Goal: Task Accomplishment & Management: Use online tool/utility

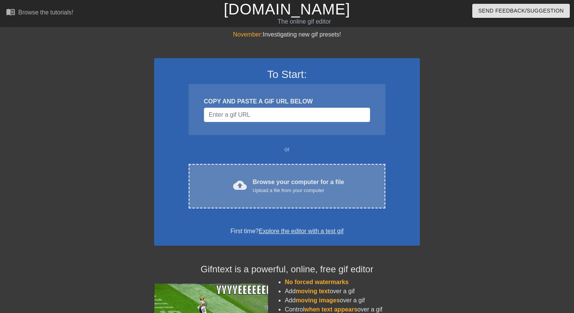
click at [273, 177] on div "Browse your computer for a file Upload a file from your computer" at bounding box center [299, 185] width 92 height 17
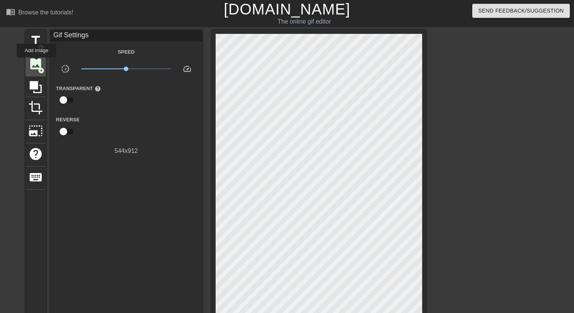
click at [37, 63] on span "image" at bounding box center [35, 64] width 14 height 14
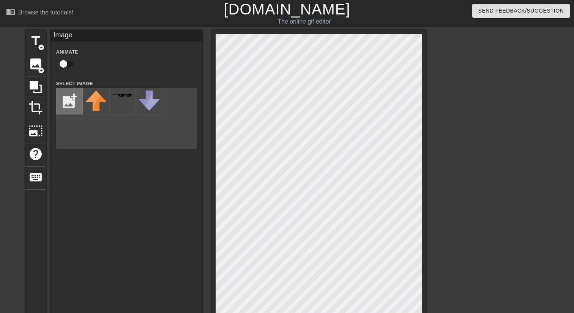
click at [66, 99] on input "file" at bounding box center [70, 101] width 26 height 26
type input "C:\fakepath\blacked.jpg"
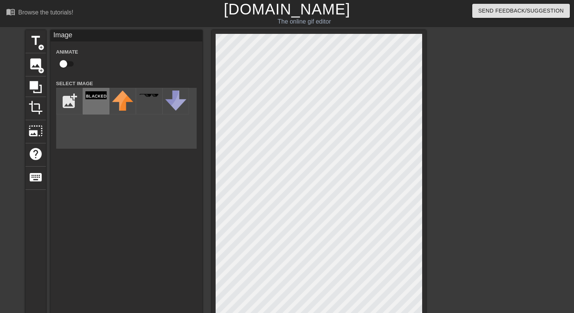
click at [99, 102] on div at bounding box center [96, 101] width 27 height 27
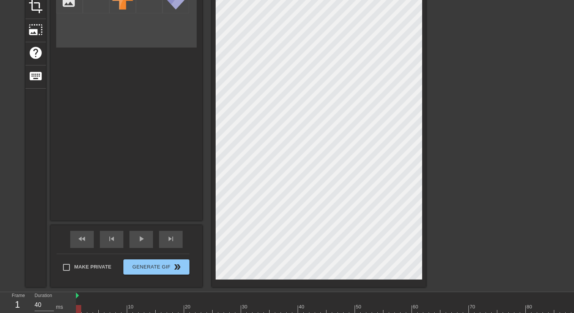
scroll to position [121, 0]
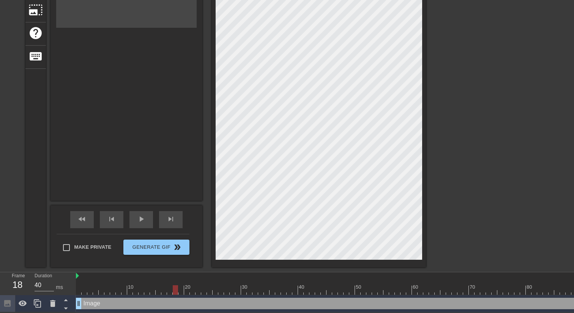
drag, startPoint x: 80, startPoint y: 287, endPoint x: 174, endPoint y: 281, distance: 94.8
drag, startPoint x: 177, startPoint y: 287, endPoint x: 290, endPoint y: 281, distance: 113.0
drag, startPoint x: 290, startPoint y: 281, endPoint x: 379, endPoint y: 275, distance: 89.1
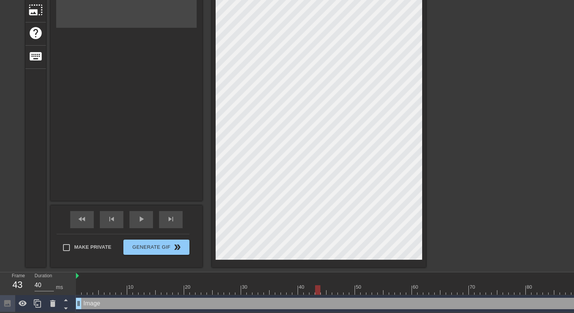
click at [79, 275] on img at bounding box center [77, 275] width 3 height 6
click at [65, 300] on icon at bounding box center [66, 300] width 4 height 2
click at [78, 276] on img at bounding box center [77, 275] width 3 height 6
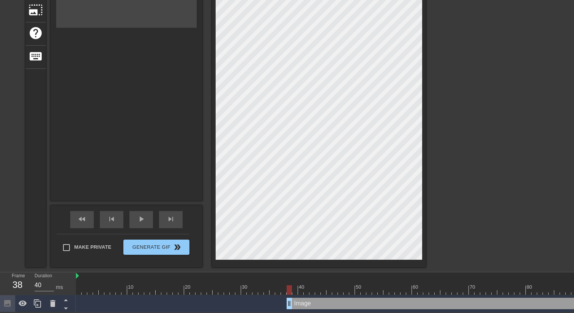
drag, startPoint x: 81, startPoint y: 302, endPoint x: 294, endPoint y: 298, distance: 213.5
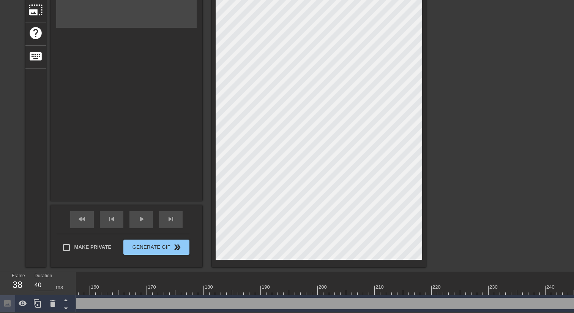
scroll to position [0, 988]
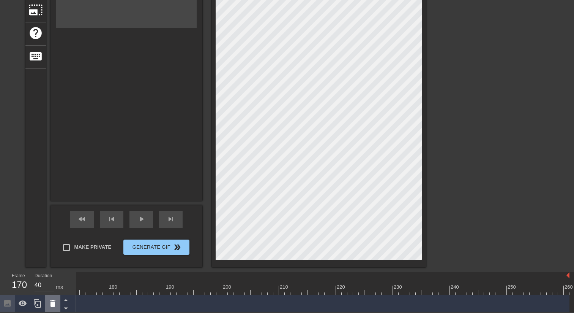
drag, startPoint x: 565, startPoint y: 304, endPoint x: 53, endPoint y: 310, distance: 512.3
click at [53, 310] on div "Frame 170 Duration 40 ms 10 20 30 40 50 60 70 80 90 100 110 120 130 140 150" at bounding box center [287, 292] width 574 height 40
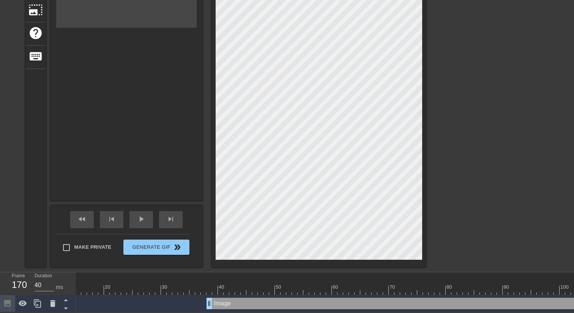
scroll to position [0, 67]
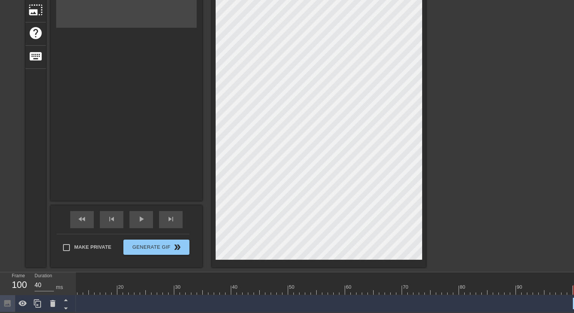
drag, startPoint x: 220, startPoint y: 303, endPoint x: 574, endPoint y: 279, distance: 354.3
click at [574, 279] on div "10 20 30 40 50 60 70 80 90 100 110 120 130 140 150 160" at bounding box center [325, 292] width 498 height 40
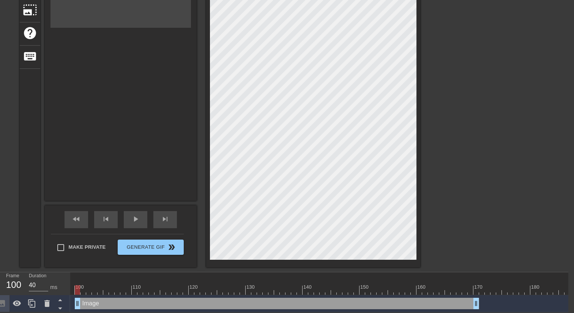
scroll to position [0, 557]
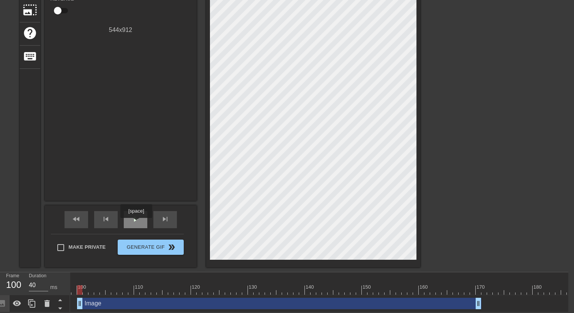
click at [137, 223] on div "play_arrow" at bounding box center [136, 219] width 24 height 17
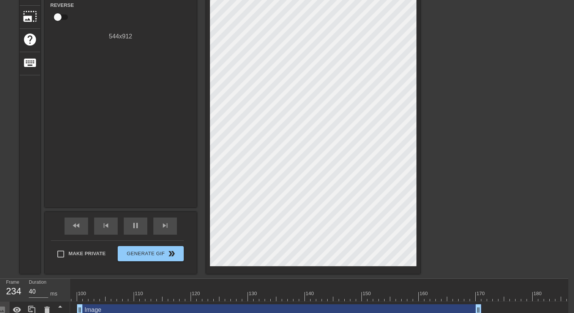
scroll to position [121, 6]
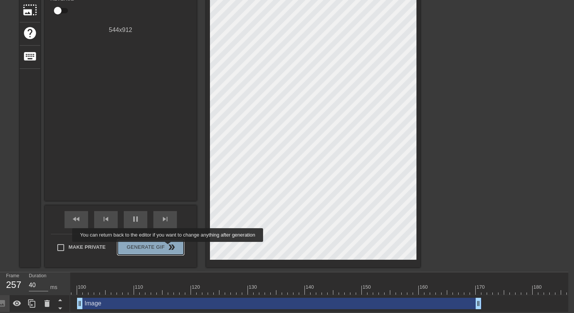
click at [173, 247] on span "double_arrow" at bounding box center [171, 246] width 9 height 9
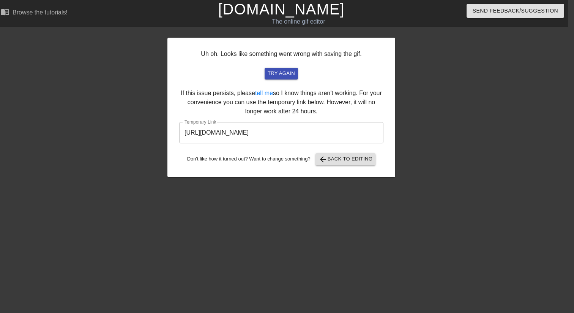
scroll to position [0, 6]
click at [339, 127] on input "https://www.gifntext.com/temp_generations/tsatAgzZ.gif" at bounding box center [281, 132] width 204 height 21
click at [348, 160] on span "arrow_back Back to Editing" at bounding box center [346, 159] width 54 height 9
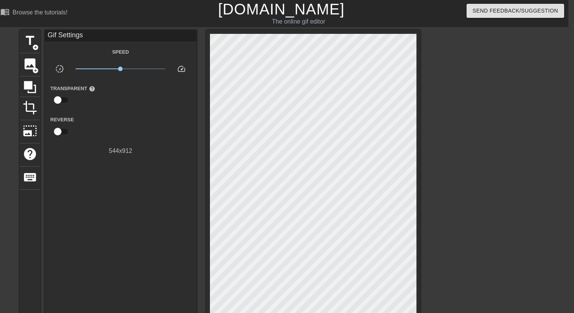
scroll to position [121, 6]
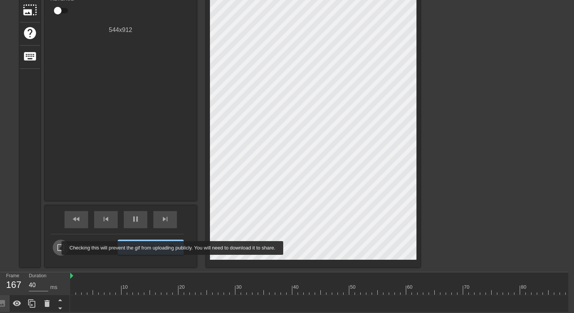
click at [57, 248] on input "Make Private" at bounding box center [61, 247] width 16 height 16
checkbox input "true"
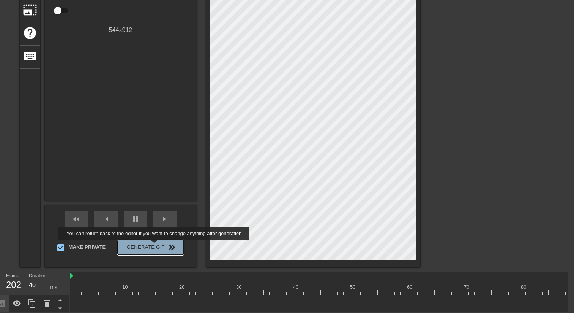
click at [159, 245] on span "Generate Gif double_arrow" at bounding box center [151, 246] width 60 height 9
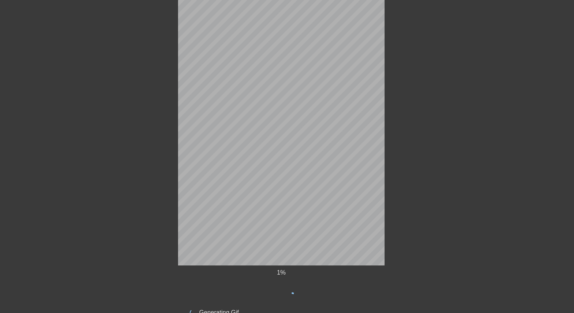
scroll to position [118, 6]
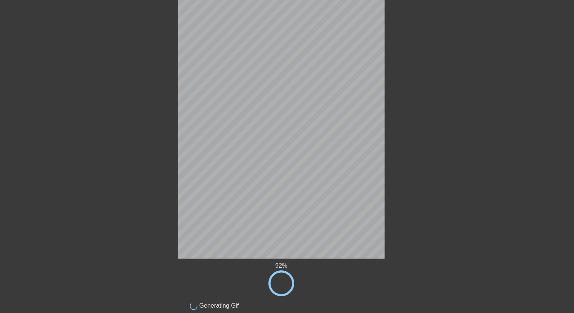
click at [101, 33] on div at bounding box center [112, 26] width 114 height 228
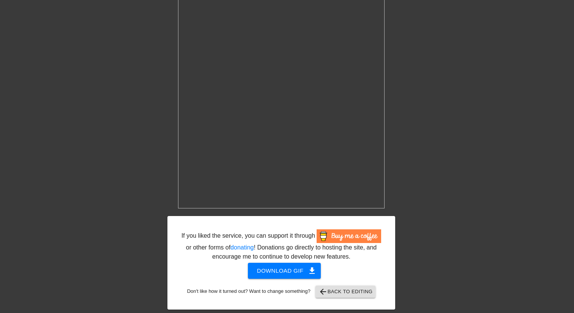
scroll to position [177, 6]
click at [301, 267] on span "Download gif get_app" at bounding box center [284, 270] width 55 height 10
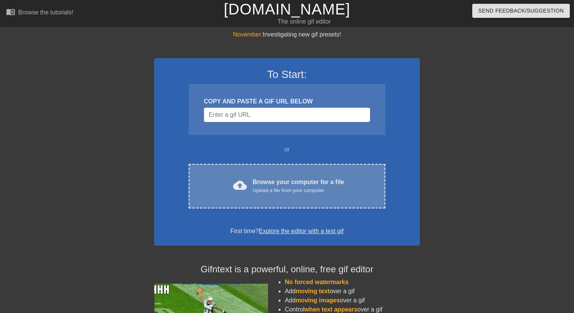
click at [261, 197] on div "cloud_upload Browse your computer for a file Upload a file from your computer C…" at bounding box center [287, 186] width 197 height 44
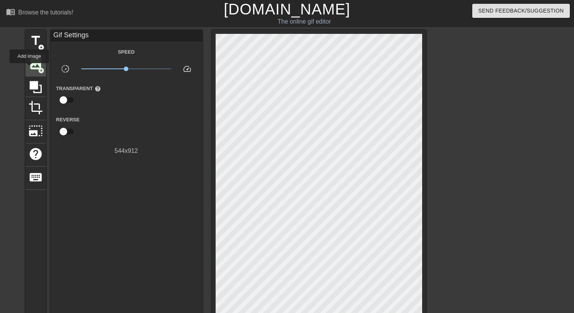
click at [30, 68] on span "image" at bounding box center [35, 64] width 14 height 14
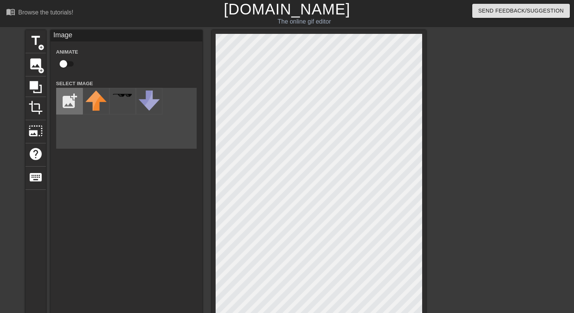
click at [66, 100] on input "file" at bounding box center [70, 101] width 26 height 26
type input "C:\fakepath\blacked.jpg"
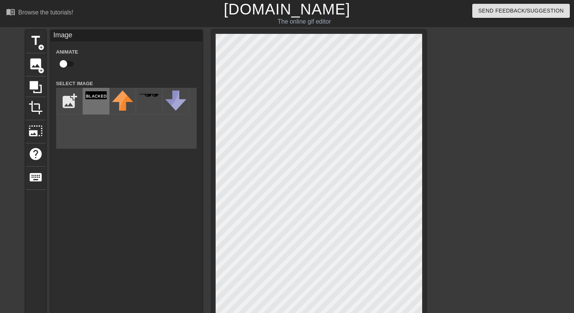
click at [95, 99] on img at bounding box center [95, 95] width 21 height 8
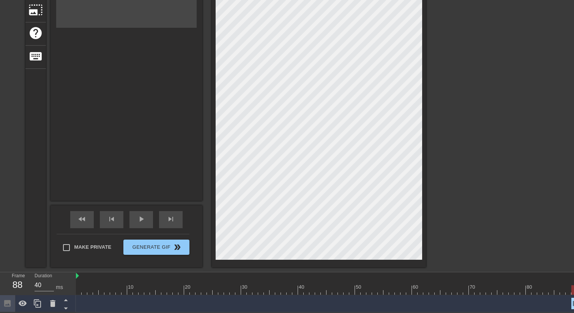
drag, startPoint x: 81, startPoint y: 303, endPoint x: 574, endPoint y: 273, distance: 493.8
click at [574, 273] on div "10 20 30 40 50 60 70 80 90 100 110 120 130 140 150 160" at bounding box center [325, 292] width 498 height 40
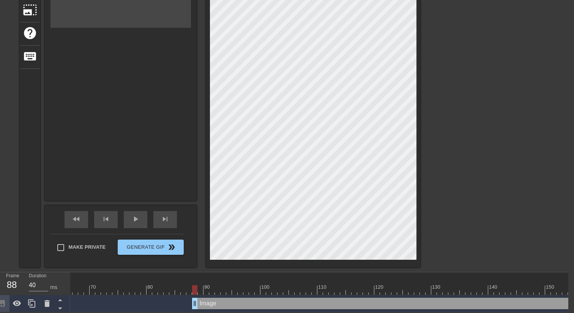
scroll to position [0, 378]
drag, startPoint x: 190, startPoint y: 302, endPoint x: 230, endPoint y: 298, distance: 40.1
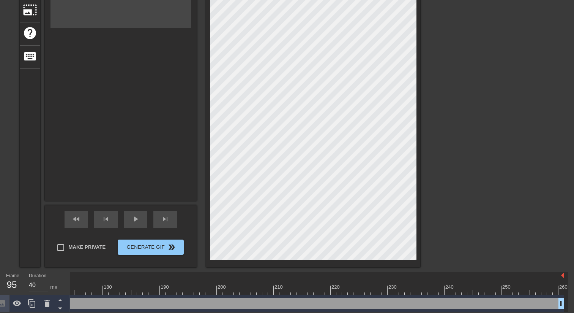
scroll to position [0, 988]
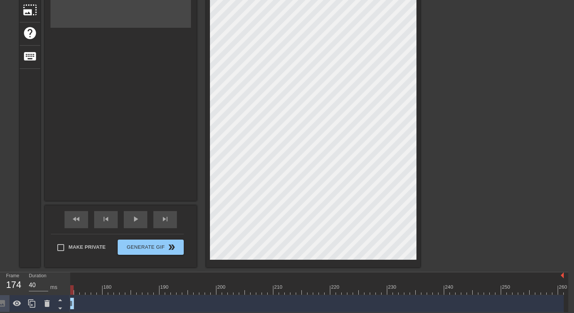
drag, startPoint x: 560, startPoint y: 302, endPoint x: 69, endPoint y: 283, distance: 491.8
click at [69, 283] on div "Frame 174 Duration 40 ms 10 20 30 40 50 60 70 80 90 100 110 120 130 140 150" at bounding box center [281, 292] width 574 height 40
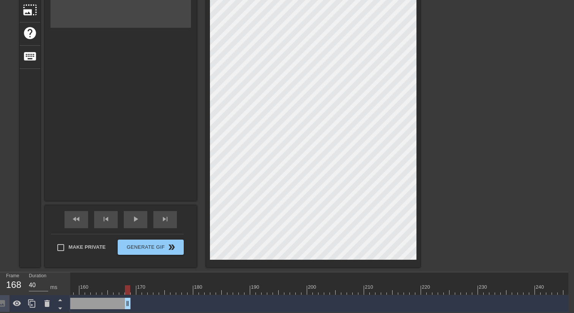
drag, startPoint x: 163, startPoint y: 303, endPoint x: 128, endPoint y: 306, distance: 35.5
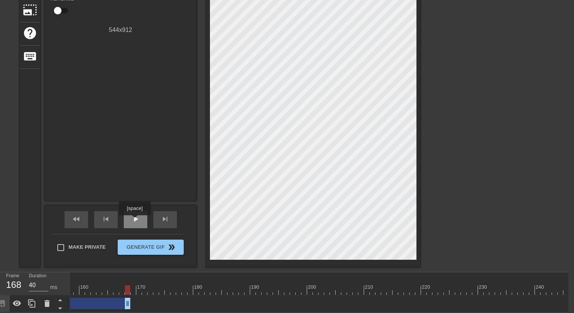
click at [136, 220] on span "play_arrow" at bounding box center [135, 218] width 9 height 9
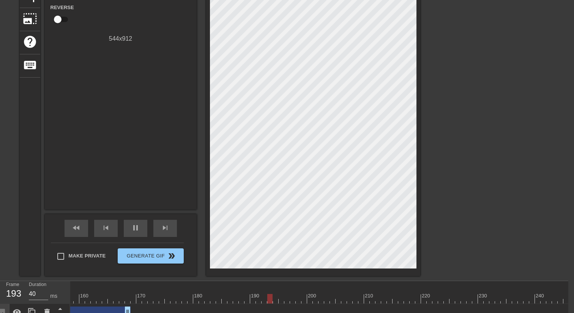
scroll to position [121, 6]
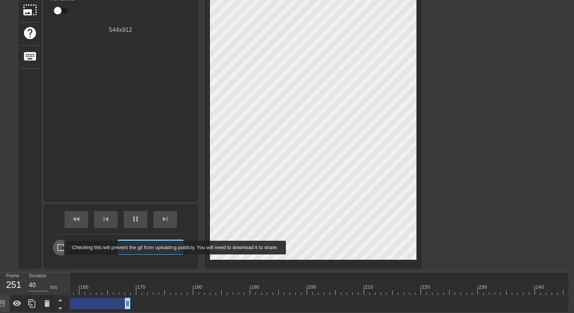
click at [59, 247] on input "Make Private" at bounding box center [61, 247] width 16 height 16
checkbox input "true"
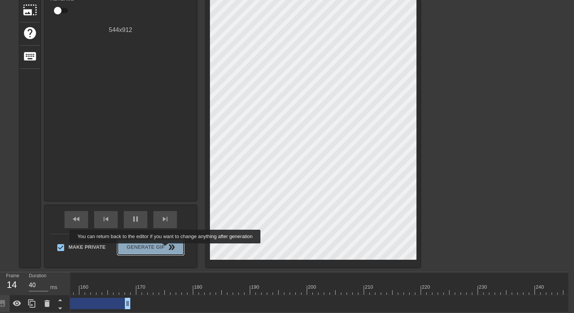
click at [170, 248] on span "double_arrow" at bounding box center [171, 246] width 9 height 9
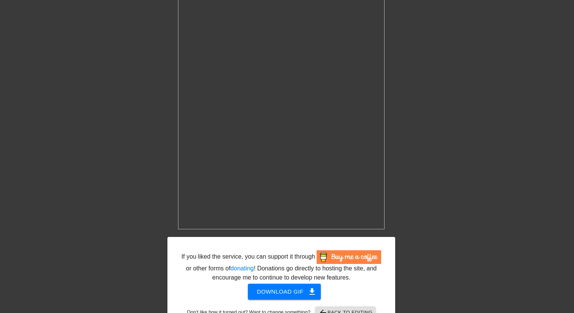
scroll to position [177, 6]
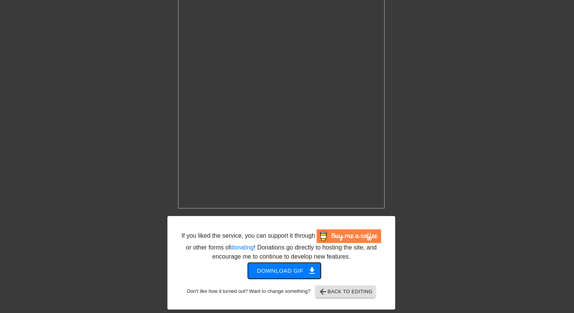
click at [294, 272] on span "Download gif get_app" at bounding box center [284, 270] width 55 height 10
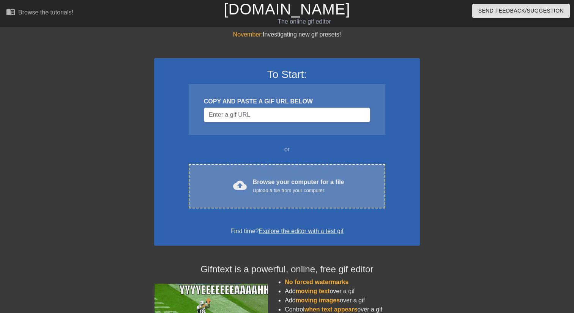
click at [238, 176] on div "cloud_upload Browse your computer for a file Upload a file from your computer C…" at bounding box center [287, 186] width 197 height 44
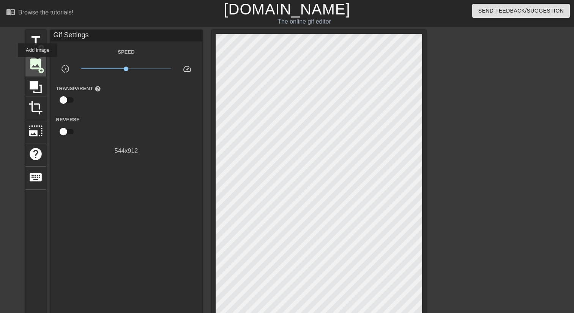
click at [38, 62] on span "image" at bounding box center [35, 64] width 14 height 14
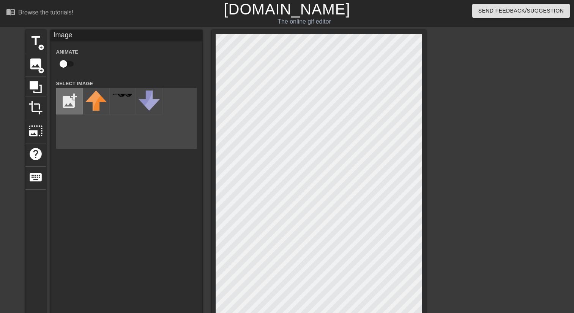
click at [69, 97] on input "file" at bounding box center [70, 101] width 26 height 26
type input "C:\fakepath\blacked.jpg"
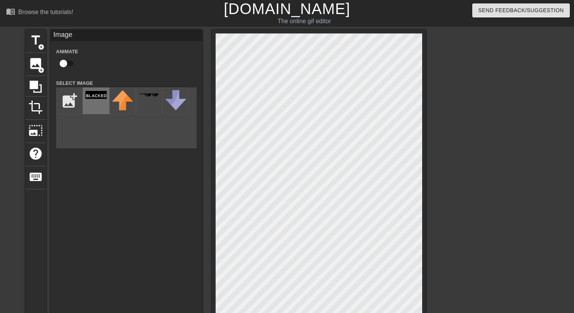
click at [101, 97] on img at bounding box center [95, 95] width 21 height 8
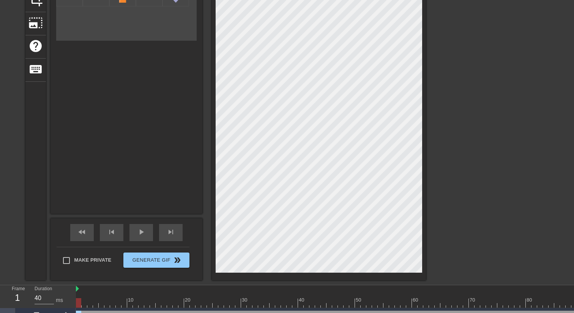
scroll to position [121, 0]
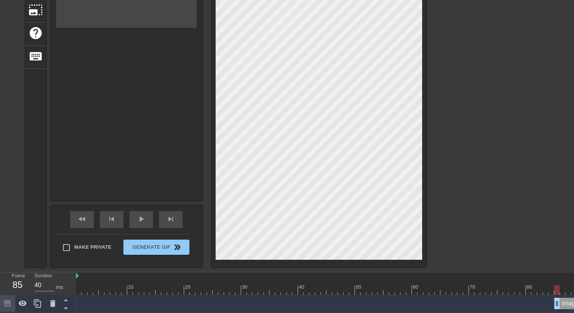
drag, startPoint x: 80, startPoint y: 302, endPoint x: 560, endPoint y: 306, distance: 480.4
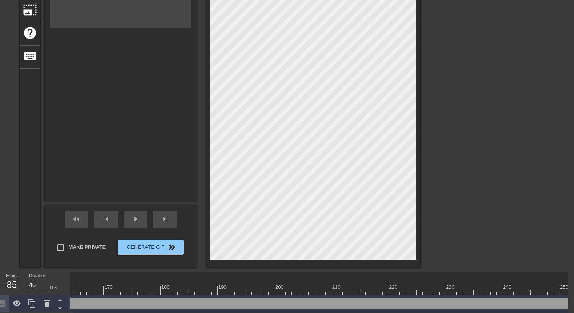
scroll to position [0, 988]
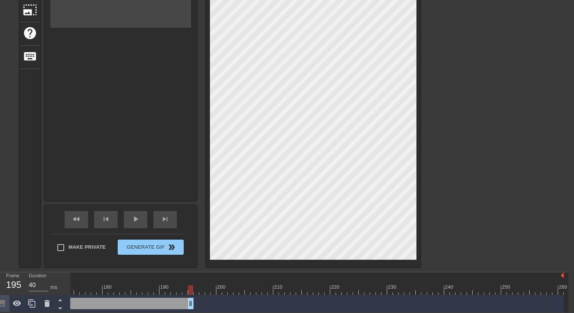
drag, startPoint x: 559, startPoint y: 301, endPoint x: 186, endPoint y: 275, distance: 373.5
click at [186, 275] on div "10 20 30 40 50 60 70 80 90 100 110 120 130 140 150 160" at bounding box center [319, 292] width 498 height 40
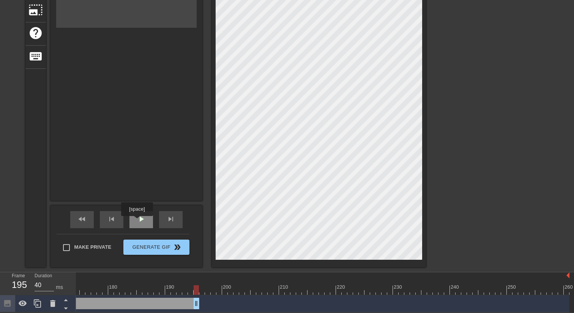
click at [138, 221] on span "play_arrow" at bounding box center [141, 218] width 9 height 9
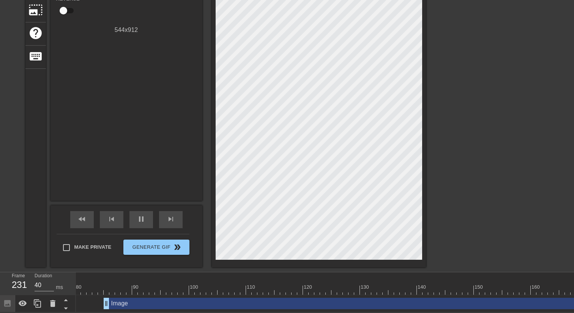
scroll to position [0, 403]
drag, startPoint x: 155, startPoint y: 302, endPoint x: 146, endPoint y: 302, distance: 9.1
click at [103, 291] on div at bounding box center [413, 289] width 1481 height 9
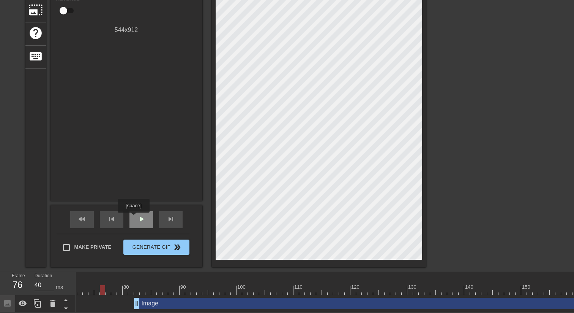
click at [134, 218] on div "play_arrow" at bounding box center [141, 219] width 24 height 17
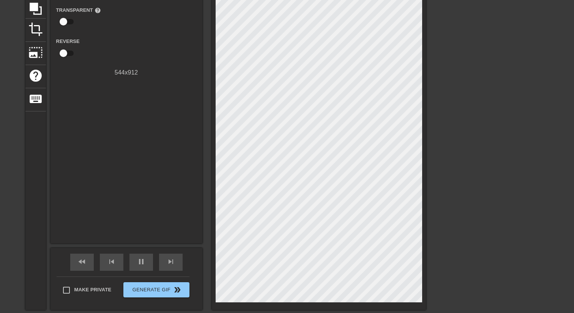
scroll to position [121, 0]
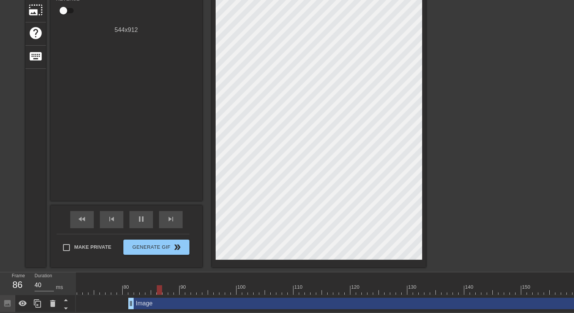
drag, startPoint x: 135, startPoint y: 300, endPoint x: 129, endPoint y: 300, distance: 5.7
click at [104, 288] on div at bounding box center [413, 289] width 1481 height 9
click at [139, 217] on span "play_arrow" at bounding box center [141, 218] width 9 height 9
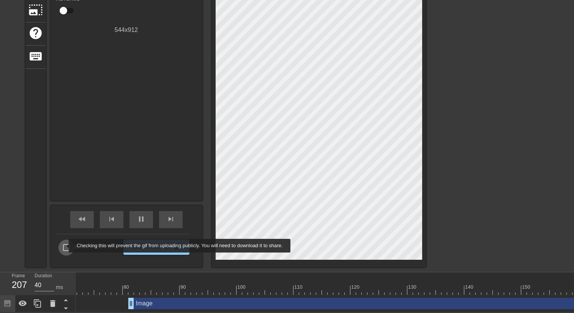
click at [64, 245] on input "Make Private" at bounding box center [66, 247] width 16 height 16
checkbox input "true"
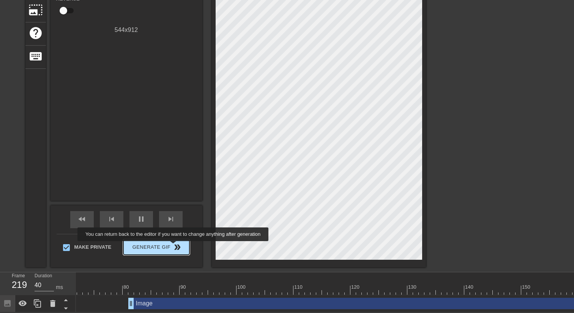
click at [178, 245] on span "double_arrow" at bounding box center [177, 246] width 9 height 9
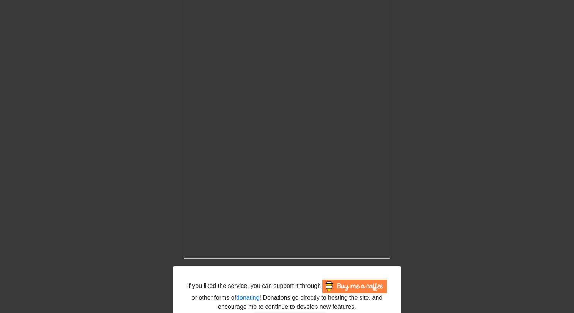
scroll to position [177, 0]
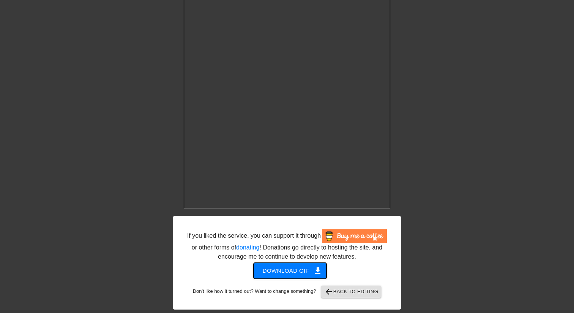
click at [294, 268] on span "Download gif get_app" at bounding box center [290, 270] width 55 height 10
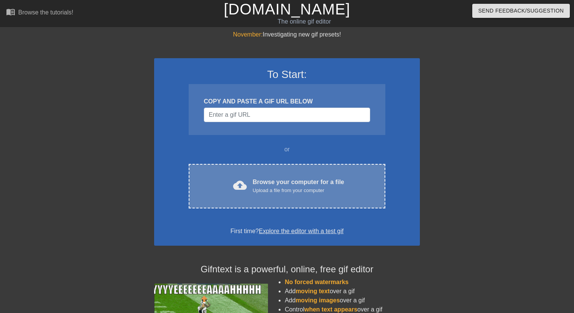
click at [238, 178] on span "cloud_upload" at bounding box center [240, 185] width 14 height 14
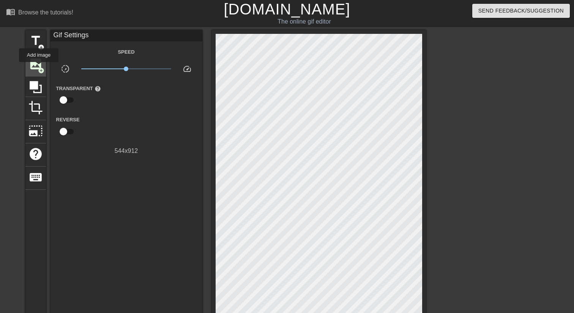
click at [39, 67] on span "add_circle" at bounding box center [41, 70] width 6 height 6
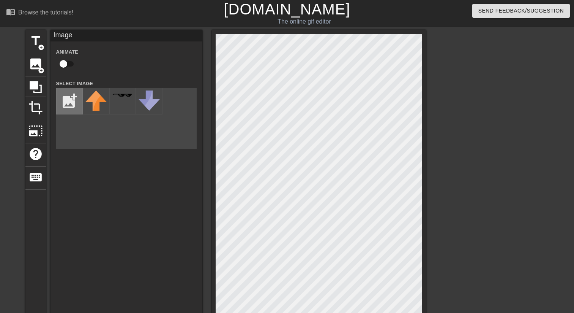
click at [71, 97] on input "file" at bounding box center [70, 101] width 26 height 26
type input "C:\fakepath\blacked.jpg"
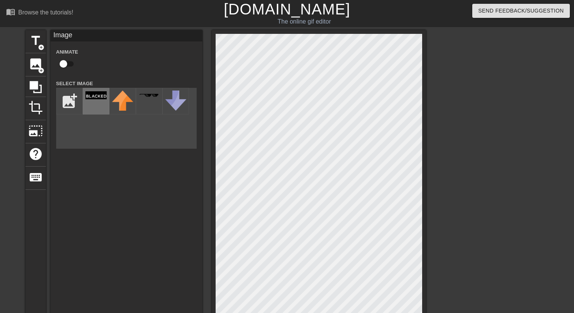
click at [101, 101] on div at bounding box center [96, 101] width 27 height 27
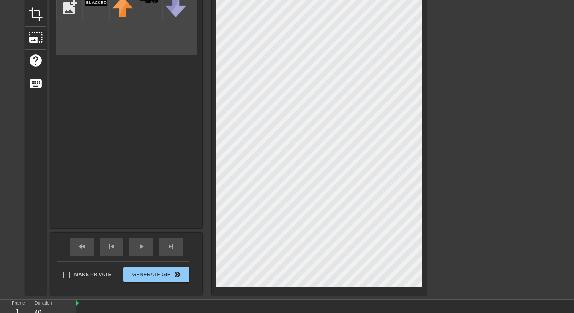
scroll to position [121, 0]
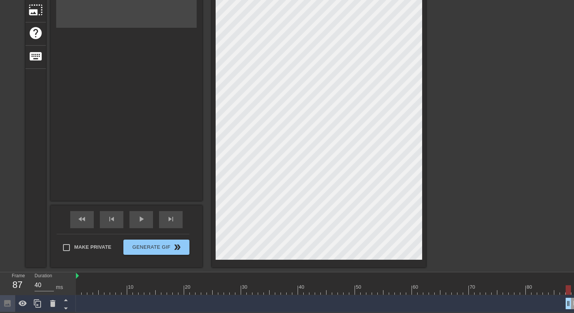
drag, startPoint x: 77, startPoint y: 303, endPoint x: 569, endPoint y: 312, distance: 491.1
click at [569, 312] on html "menu_book Browse the tutorials! Gifntext.com The online gif editor Send Feedbac…" at bounding box center [287, 95] width 574 height 433
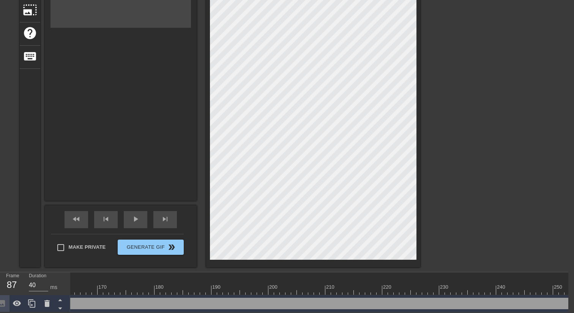
scroll to position [0, 988]
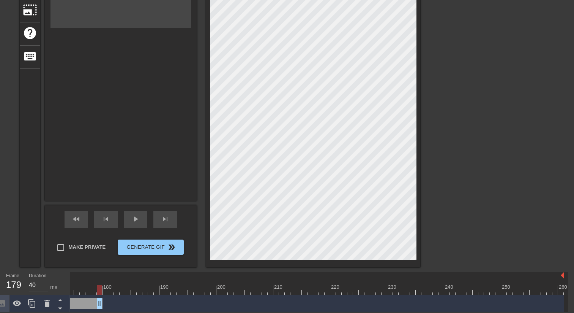
drag, startPoint x: 561, startPoint y: 301, endPoint x: 98, endPoint y: 275, distance: 463.7
click at [98, 275] on div "10 20 30 40 50 60 70 80 90 100 110 120 130 140 150 160" at bounding box center [319, 292] width 498 height 40
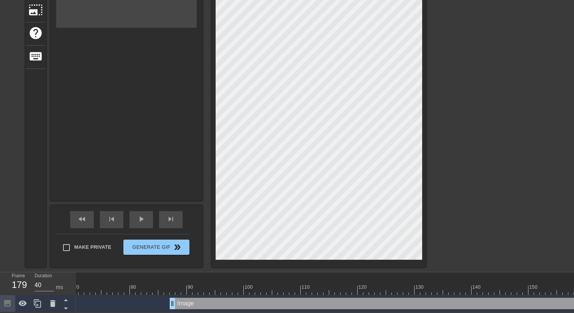
scroll to position [0, 358]
click at [149, 292] on div at bounding box center [457, 289] width 1481 height 9
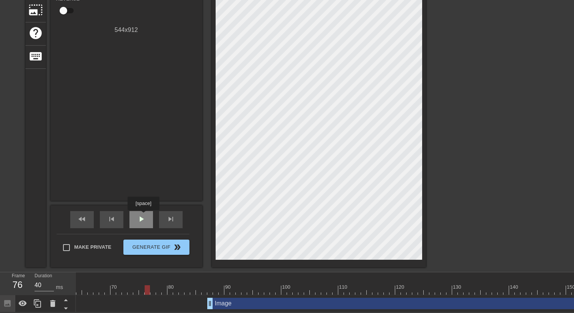
click at [144, 215] on span "play_arrow" at bounding box center [141, 218] width 9 height 9
click at [258, 301] on div "Image drag_handle drag_handle" at bounding box center [472, 302] width 530 height 11
click at [289, 303] on div "Image drag_handle drag_handle" at bounding box center [472, 302] width 530 height 11
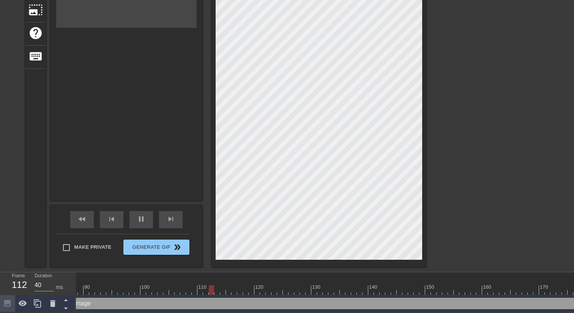
scroll to position [0, 516]
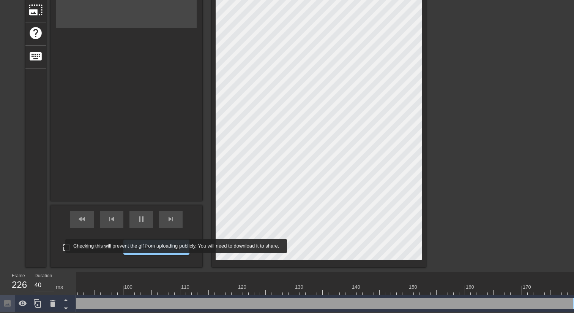
click at [61, 246] on input "Make Private" at bounding box center [66, 247] width 16 height 16
checkbox input "true"
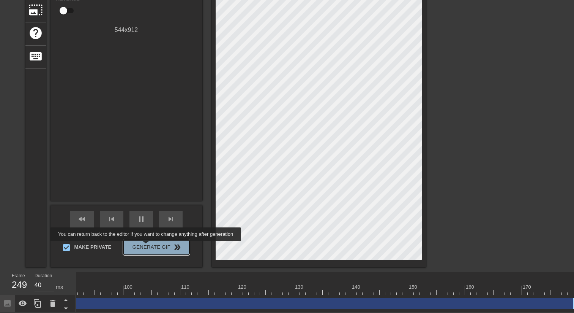
click at [151, 246] on span "Generate Gif double_arrow" at bounding box center [156, 246] width 60 height 9
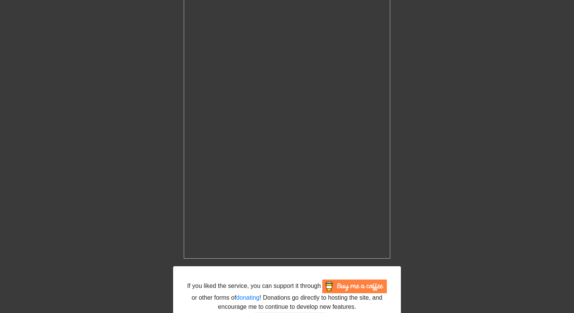
scroll to position [177, 0]
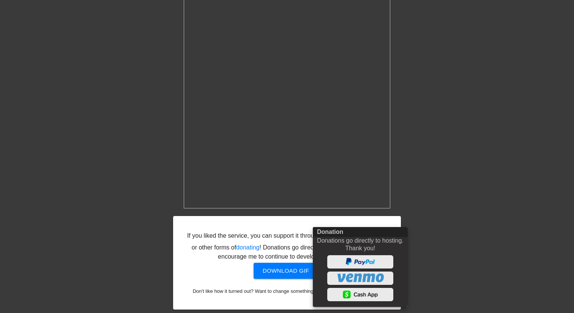
click at [287, 270] on div at bounding box center [287, 156] width 574 height 313
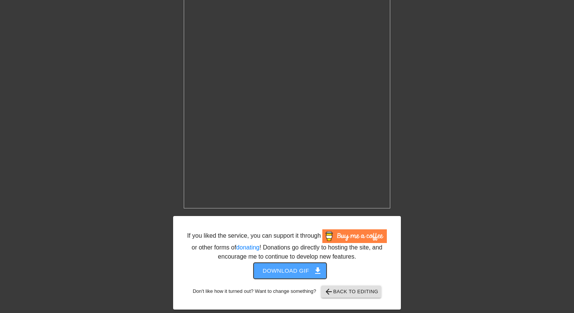
click at [287, 270] on span "Download gif get_app" at bounding box center [290, 270] width 55 height 10
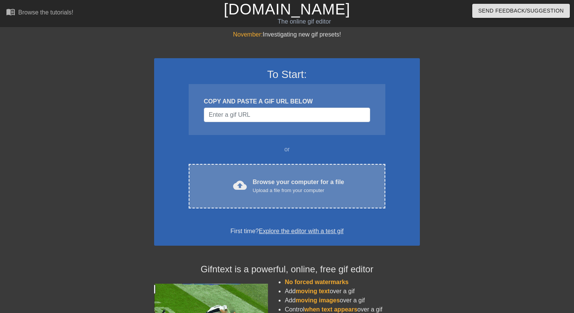
click at [263, 193] on div "Upload a file from your computer" at bounding box center [299, 190] width 92 height 8
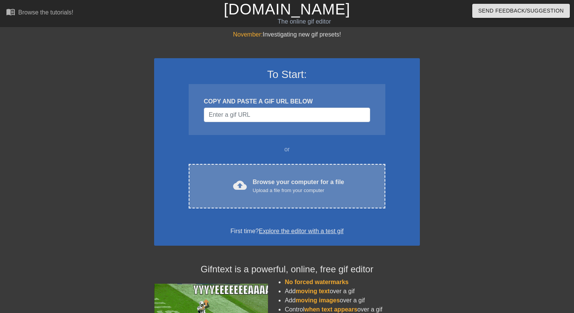
click at [256, 191] on div "Upload a file from your computer" at bounding box center [299, 190] width 92 height 8
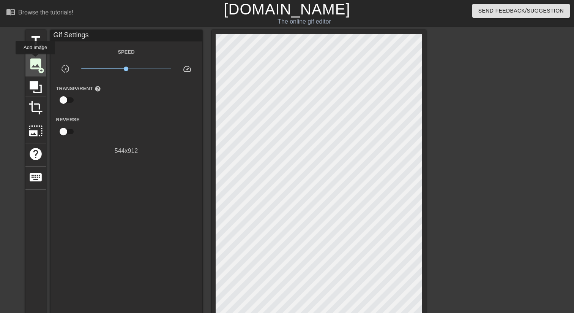
click at [36, 60] on span "image" at bounding box center [35, 64] width 14 height 14
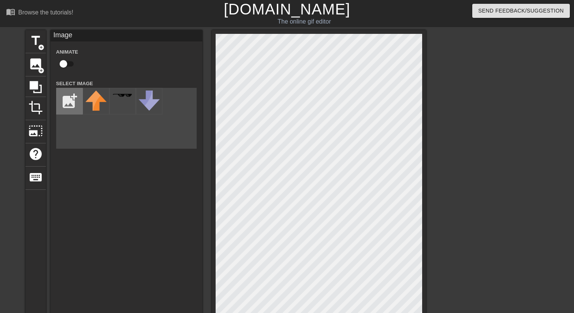
click at [69, 96] on input "file" at bounding box center [70, 101] width 26 height 26
type input "C:\fakepath\blacked.jpg"
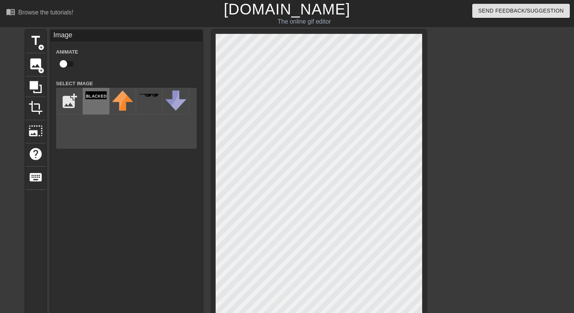
click at [101, 103] on div at bounding box center [96, 101] width 27 height 27
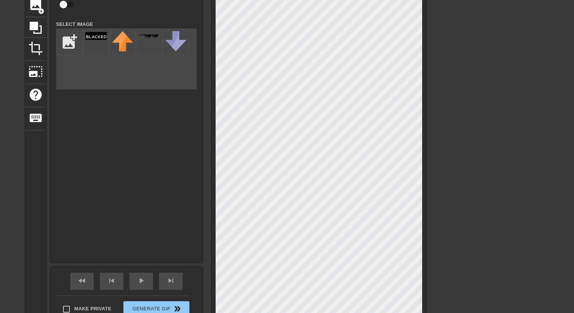
scroll to position [121, 0]
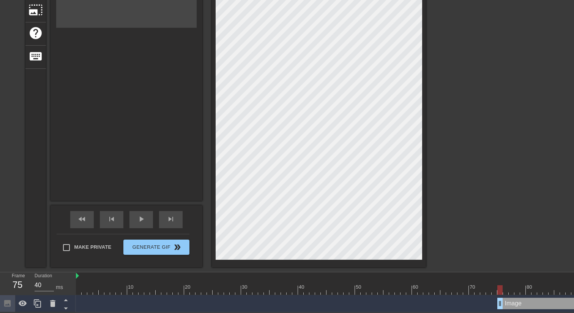
drag, startPoint x: 80, startPoint y: 301, endPoint x: 503, endPoint y: 310, distance: 423.5
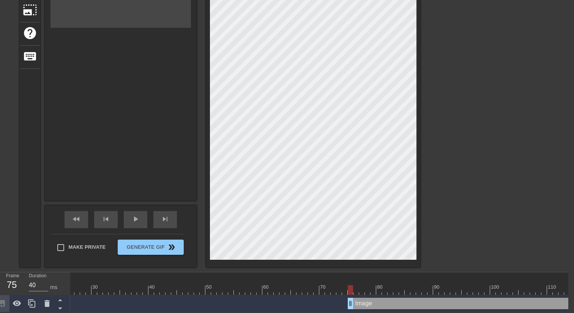
scroll to position [0, 167]
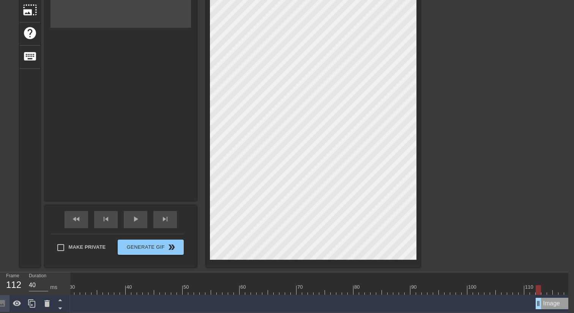
drag, startPoint x: 325, startPoint y: 300, endPoint x: 537, endPoint y: 312, distance: 211.9
click at [537, 312] on html "menu_book Browse the tutorials! [DOMAIN_NAME] The online gif editor Send Feedba…" at bounding box center [281, 95] width 574 height 433
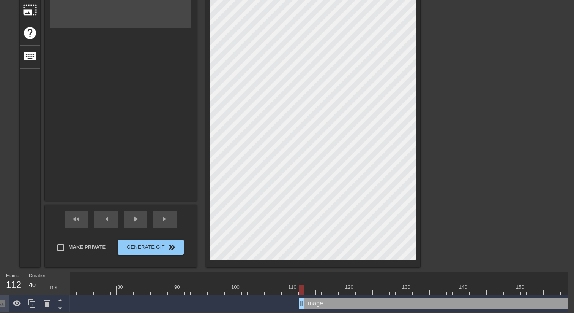
scroll to position [0, 415]
drag, startPoint x: 292, startPoint y: 302, endPoint x: 316, endPoint y: 302, distance: 24.3
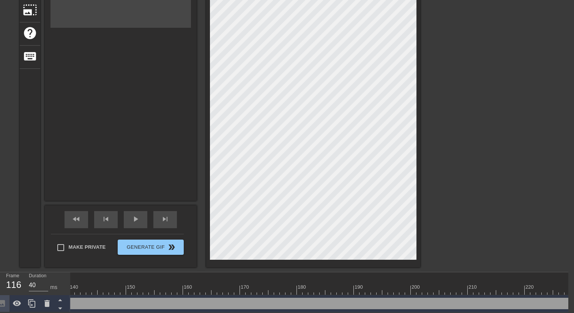
scroll to position [0, 988]
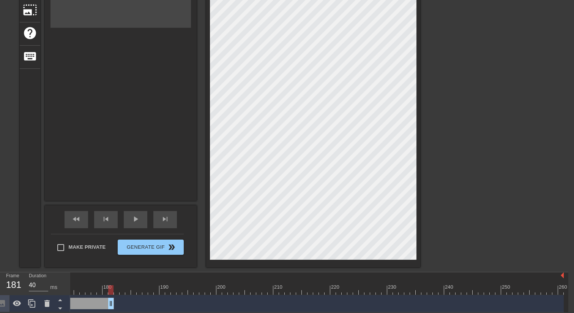
drag, startPoint x: 562, startPoint y: 303, endPoint x: 110, endPoint y: 281, distance: 452.9
click at [110, 281] on div "10 20 30 40 50 60 70 80 90 100 110 120 130 140 150 160" at bounding box center [319, 292] width 498 height 40
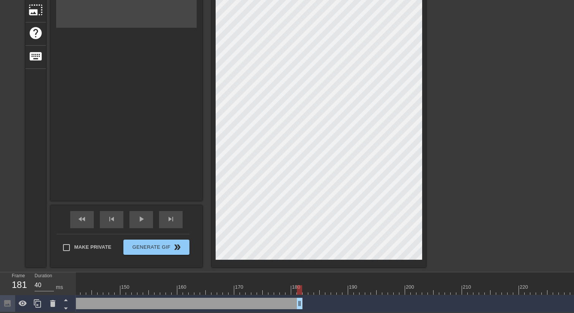
scroll to position [0, 775]
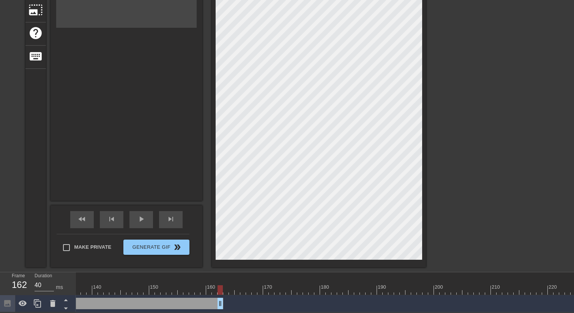
drag, startPoint x: 329, startPoint y: 303, endPoint x: 224, endPoint y: 293, distance: 106.0
click at [224, 293] on div "10 20 30 40 50 60 70 80 90 100 110 120 130 140 150 160" at bounding box center [325, 292] width 498 height 40
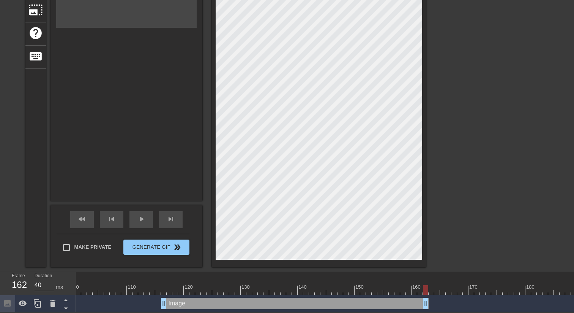
scroll to position [0, 551]
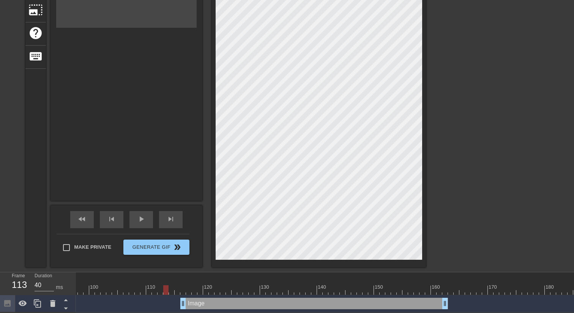
click at [164, 289] on div at bounding box center [265, 289] width 1481 height 9
click at [139, 212] on div "play_arrow" at bounding box center [141, 219] width 24 height 17
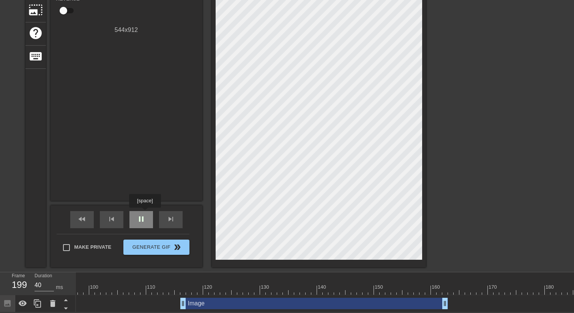
click at [146, 213] on div "pause" at bounding box center [141, 219] width 24 height 17
click at [259, 302] on div "Image drag_handle drag_handle" at bounding box center [314, 302] width 268 height 11
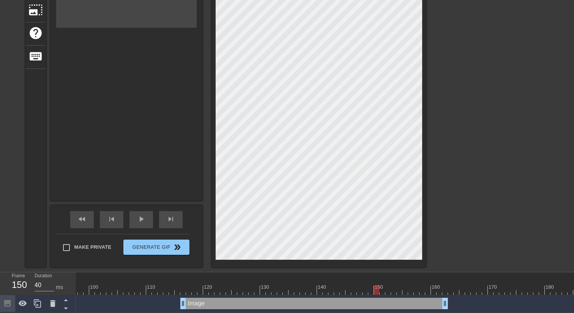
click at [374, 291] on div at bounding box center [265, 289] width 1481 height 9
drag, startPoint x: 376, startPoint y: 291, endPoint x: 159, endPoint y: 288, distance: 216.9
click at [159, 288] on div at bounding box center [160, 289] width 5 height 9
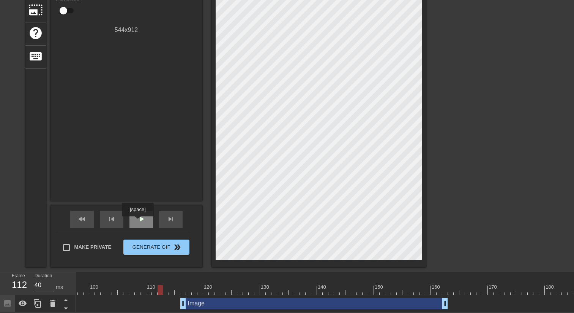
click at [139, 221] on span "play_arrow" at bounding box center [141, 218] width 9 height 9
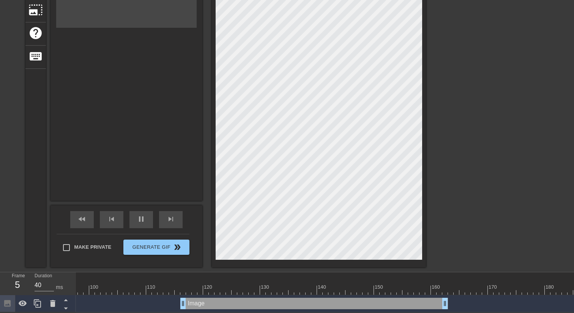
click at [122, 299] on div "Image drag_handle drag_handle" at bounding box center [265, 302] width 1481 height 11
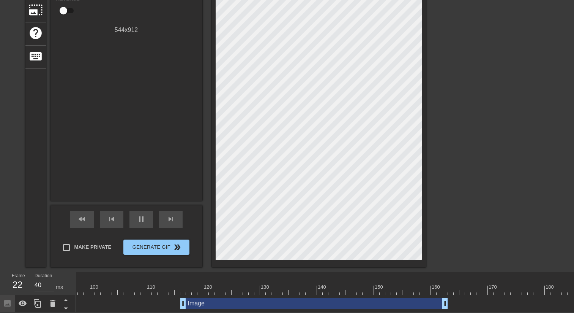
click at [160, 283] on div at bounding box center [161, 284] width 6 height 9
click at [142, 214] on span "play_arrow" at bounding box center [141, 218] width 9 height 9
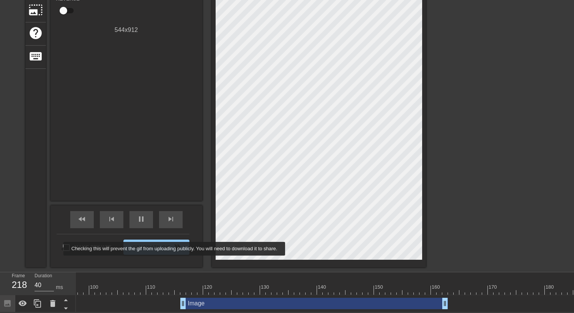
click at [58, 248] on input "Make Private" at bounding box center [66, 247] width 16 height 16
checkbox input "true"
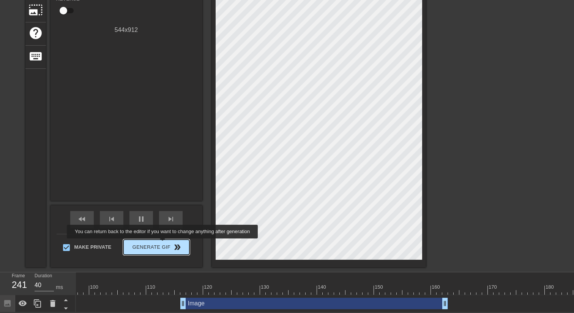
click at [167, 243] on span "Generate Gif double_arrow" at bounding box center [156, 246] width 60 height 9
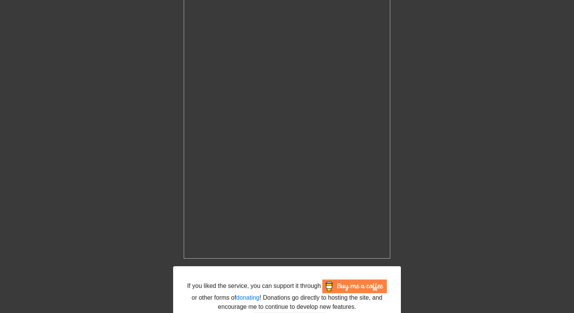
scroll to position [177, 0]
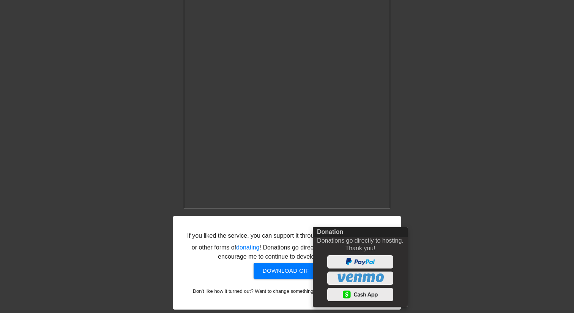
click at [292, 265] on div at bounding box center [287, 156] width 574 height 313
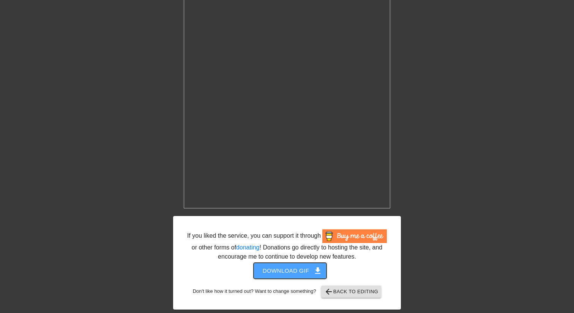
click at [290, 267] on span "Download gif get_app" at bounding box center [290, 270] width 55 height 10
